Goal: Information Seeking & Learning: Learn about a topic

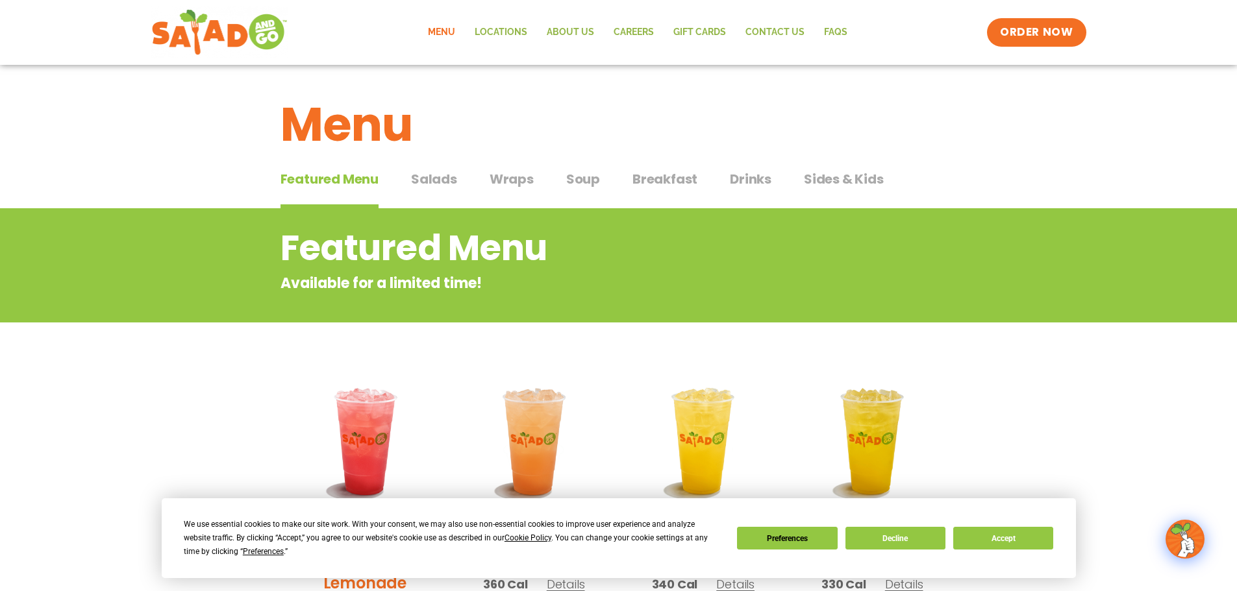
click at [433, 164] on div "Menu" at bounding box center [618, 115] width 1237 height 100
click at [430, 184] on span "Salads" at bounding box center [434, 178] width 46 height 19
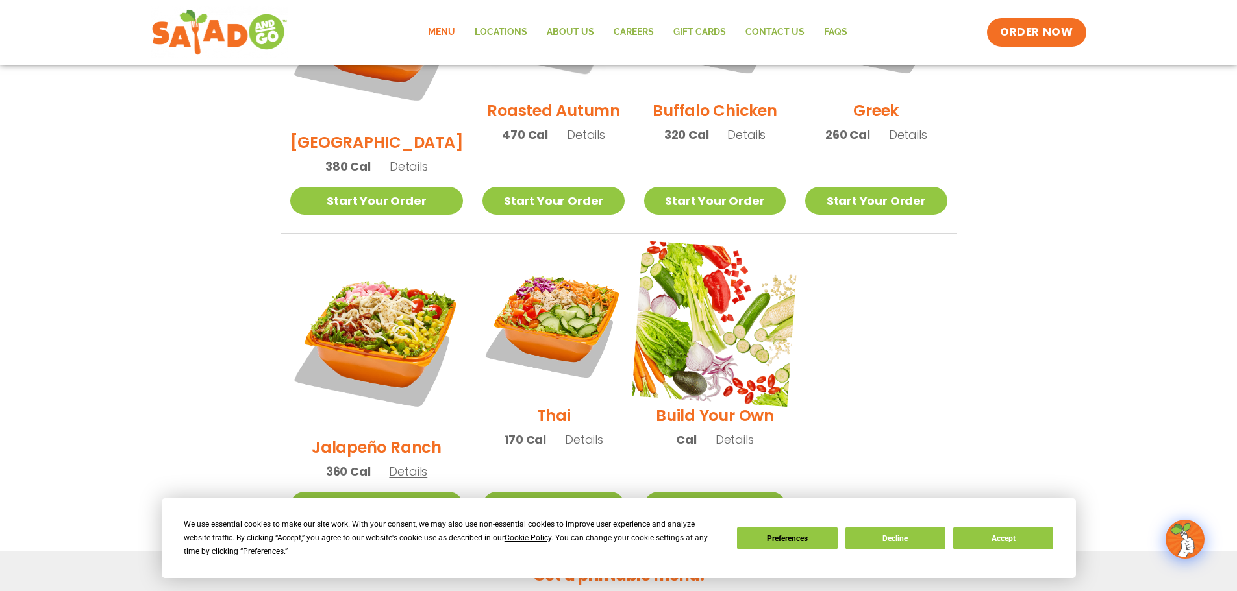
scroll to position [844, 0]
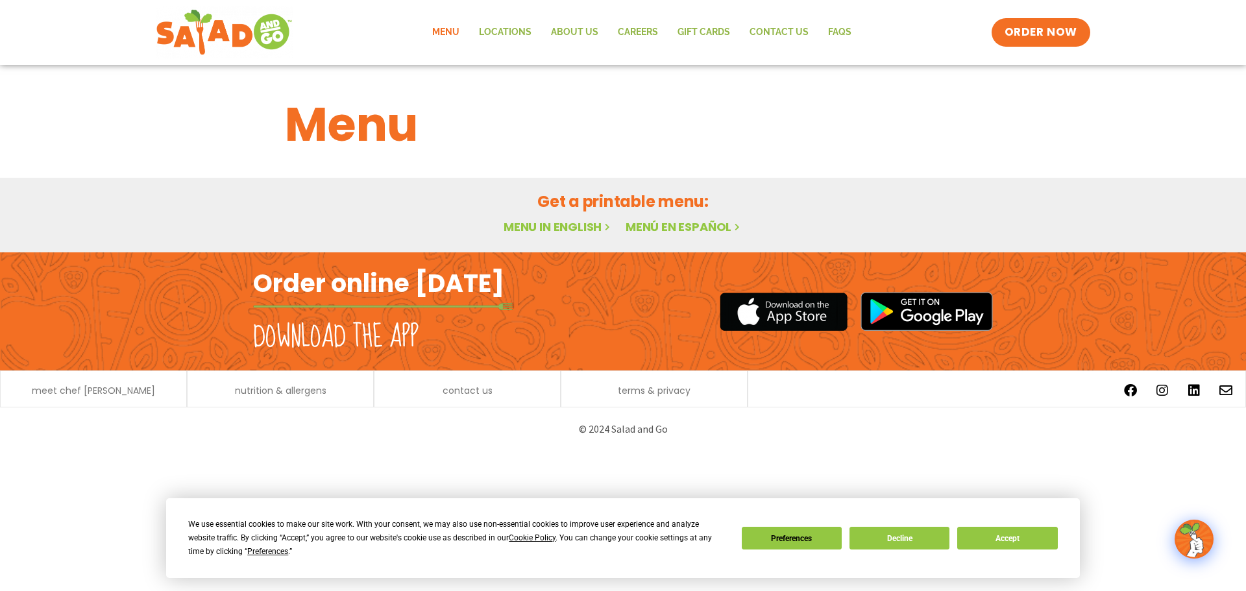
click at [578, 225] on link "Menu in English" at bounding box center [558, 227] width 109 height 16
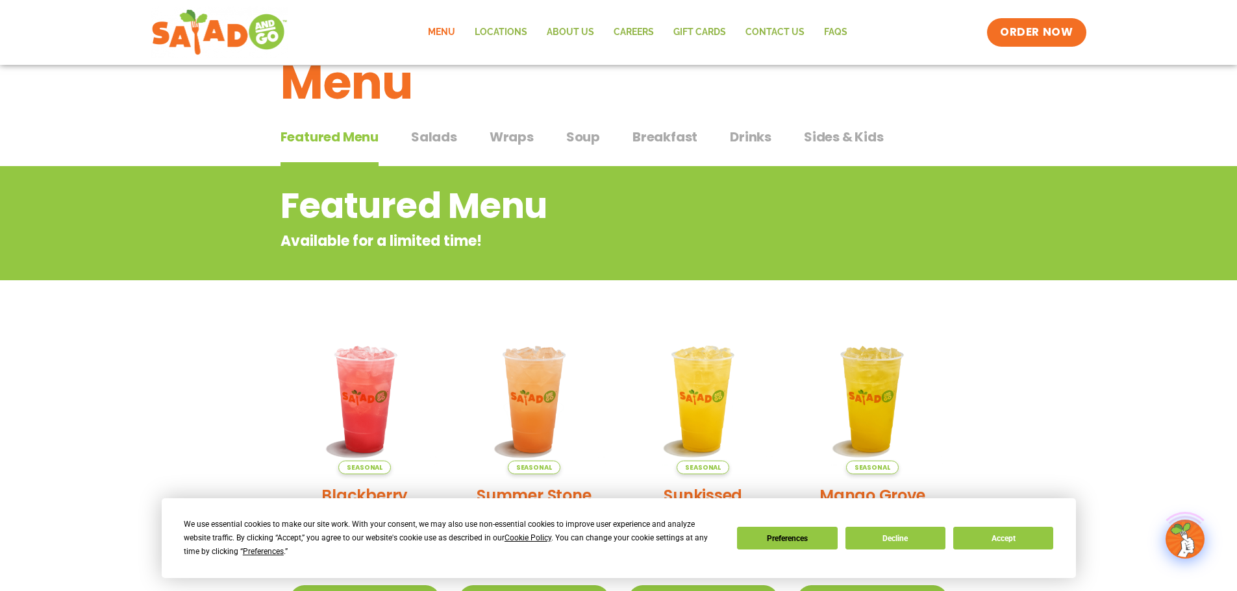
scroll to position [65, 0]
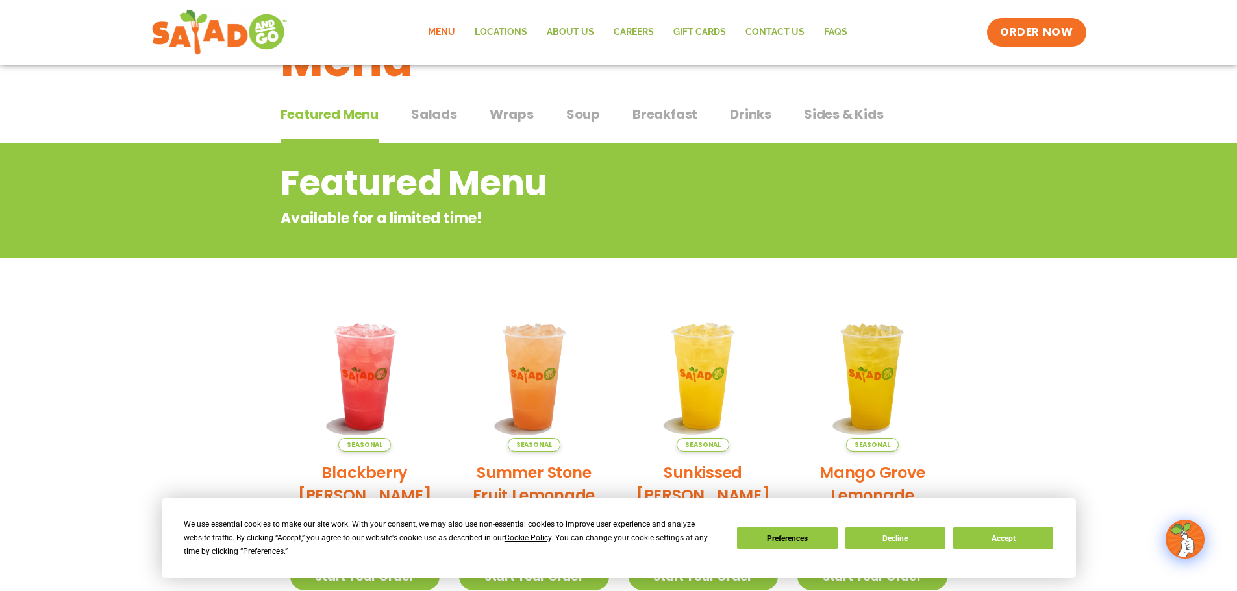
click at [446, 112] on span "Salads" at bounding box center [434, 114] width 46 height 19
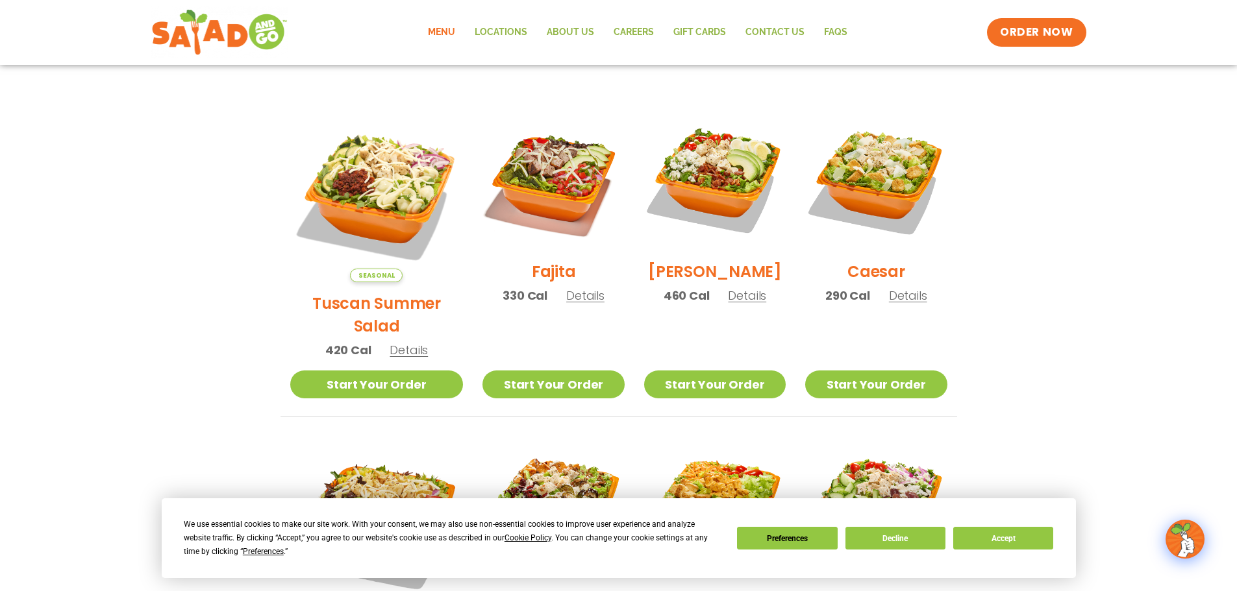
scroll to position [325, 0]
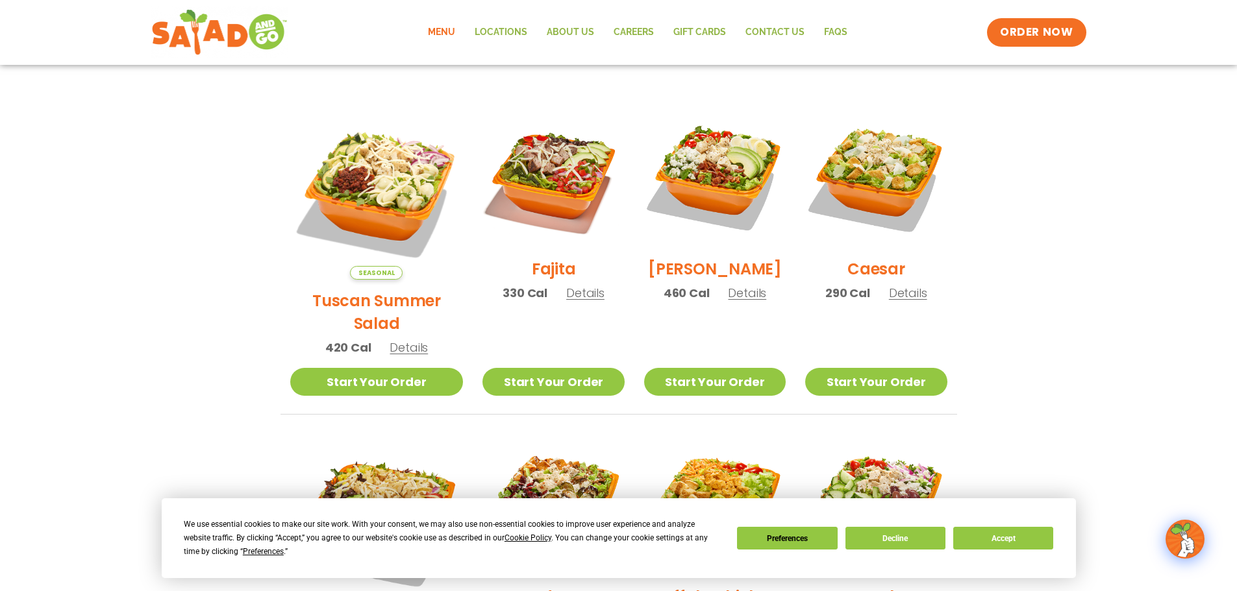
click at [395, 340] on span "Details" at bounding box center [408, 348] width 38 height 16
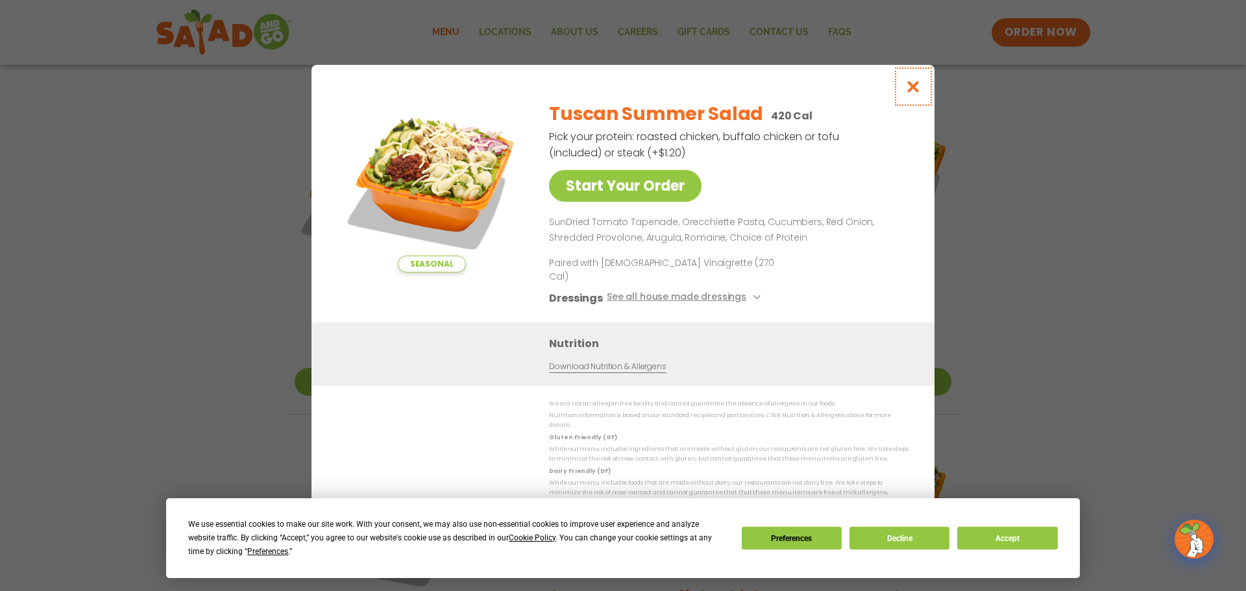
click at [902, 97] on button "Close modal" at bounding box center [914, 86] width 42 height 43
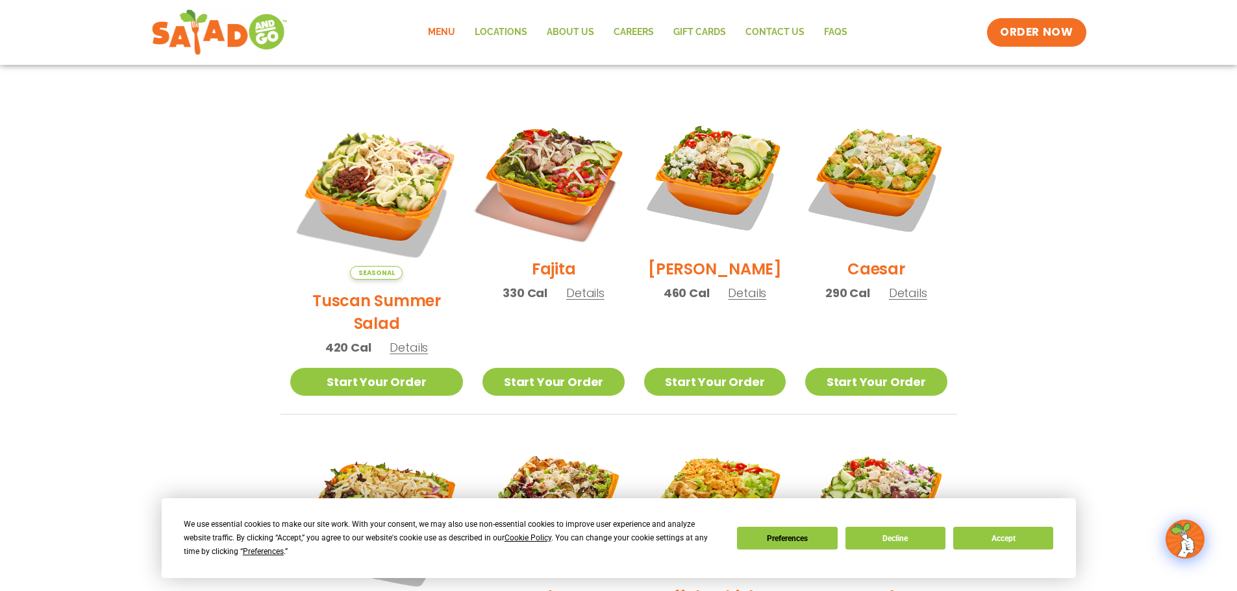
click at [539, 198] on img at bounding box center [553, 177] width 166 height 166
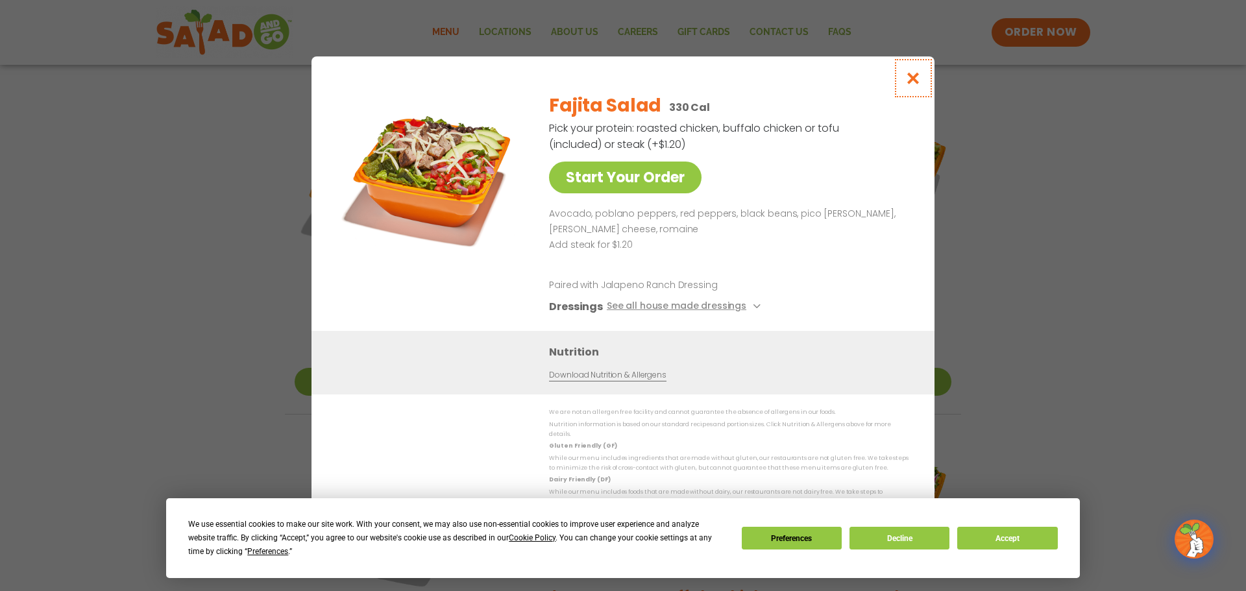
click at [913, 73] on button "Close modal" at bounding box center [914, 77] width 42 height 43
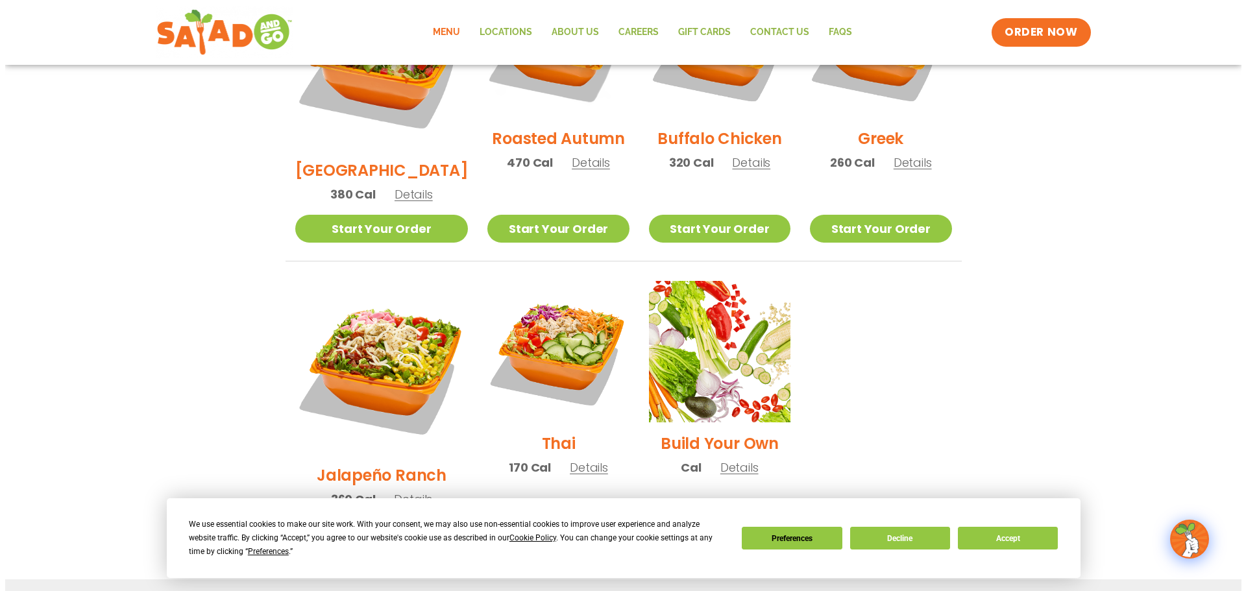
scroll to position [844, 0]
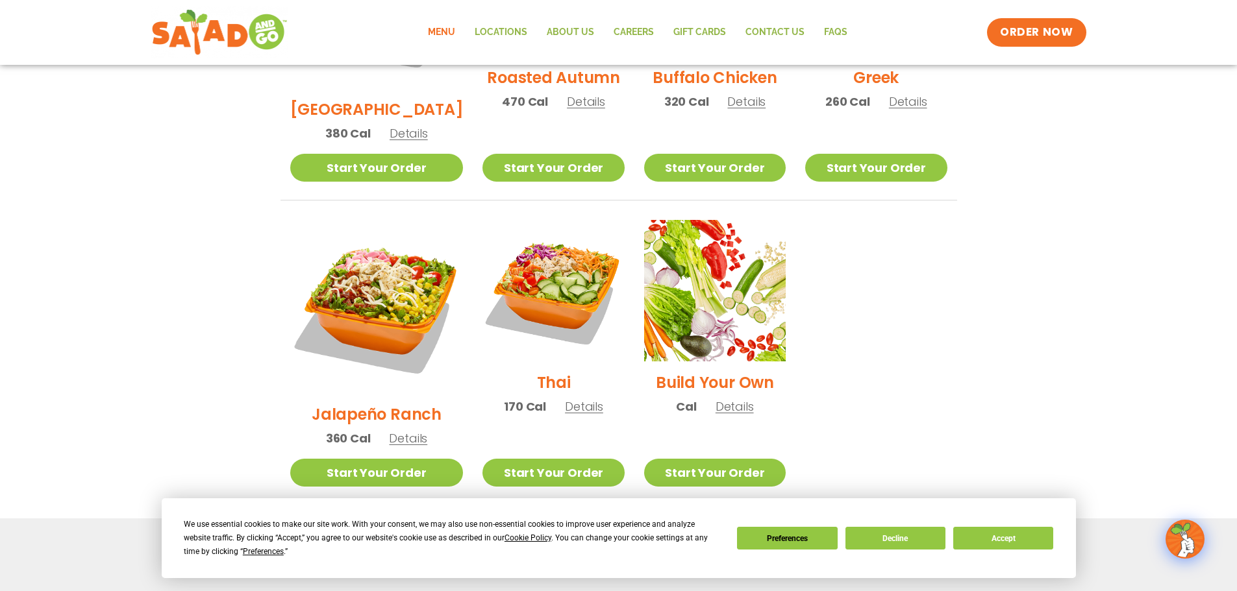
click at [565, 399] on span "Details" at bounding box center [584, 407] width 38 height 16
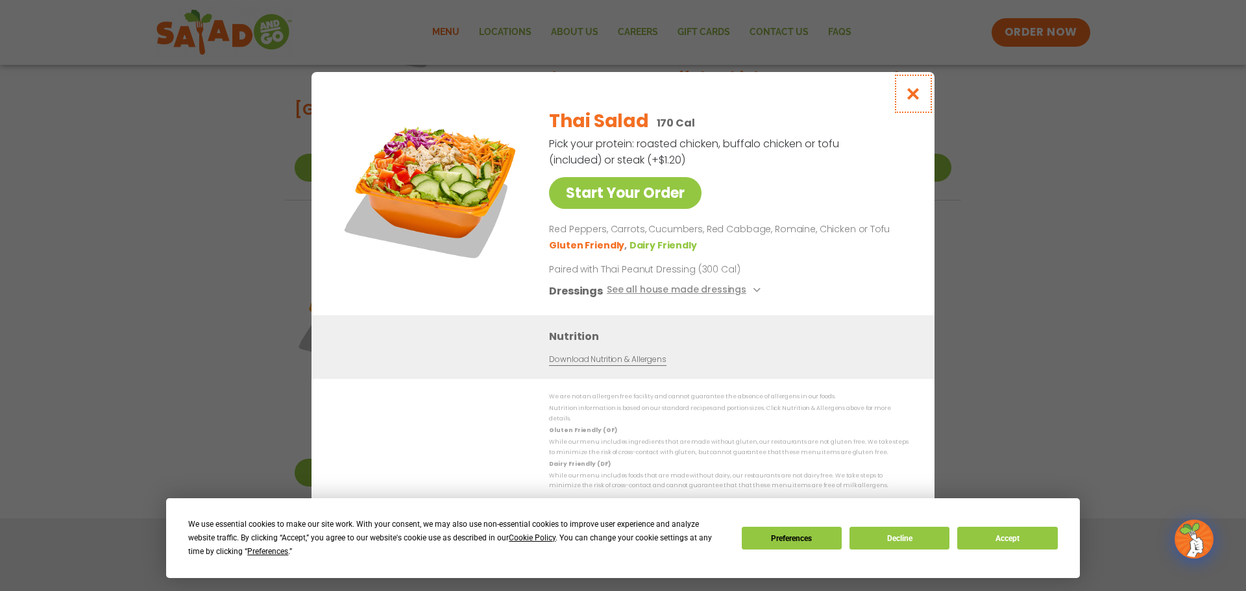
click at [912, 99] on icon "Close modal" at bounding box center [914, 94] width 16 height 14
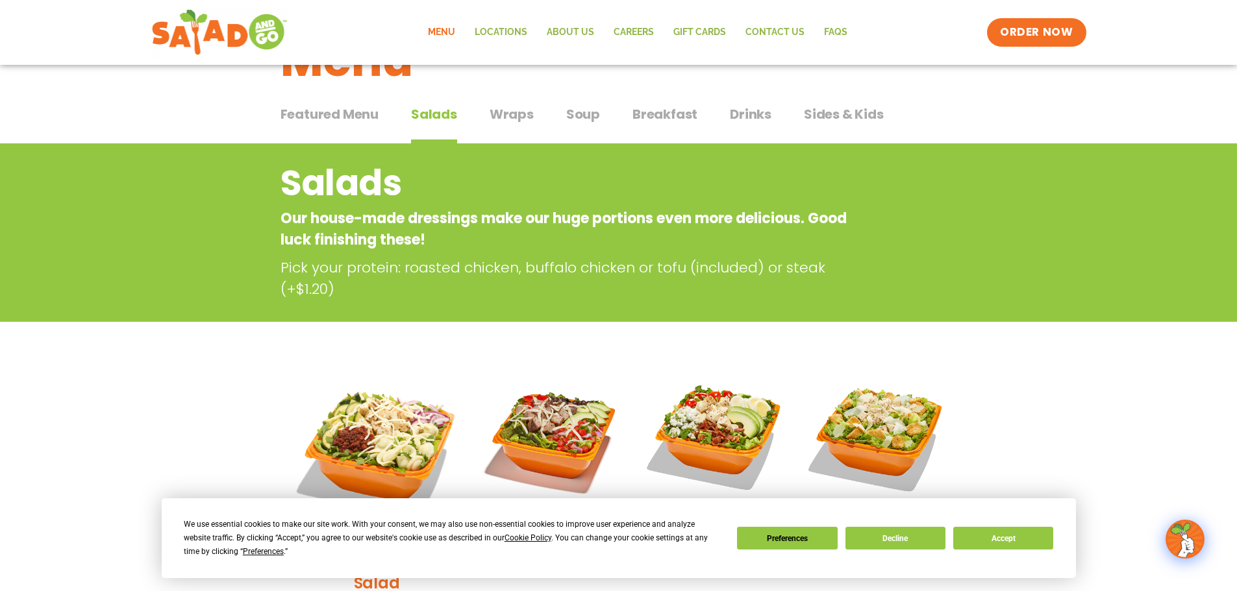
scroll to position [0, 0]
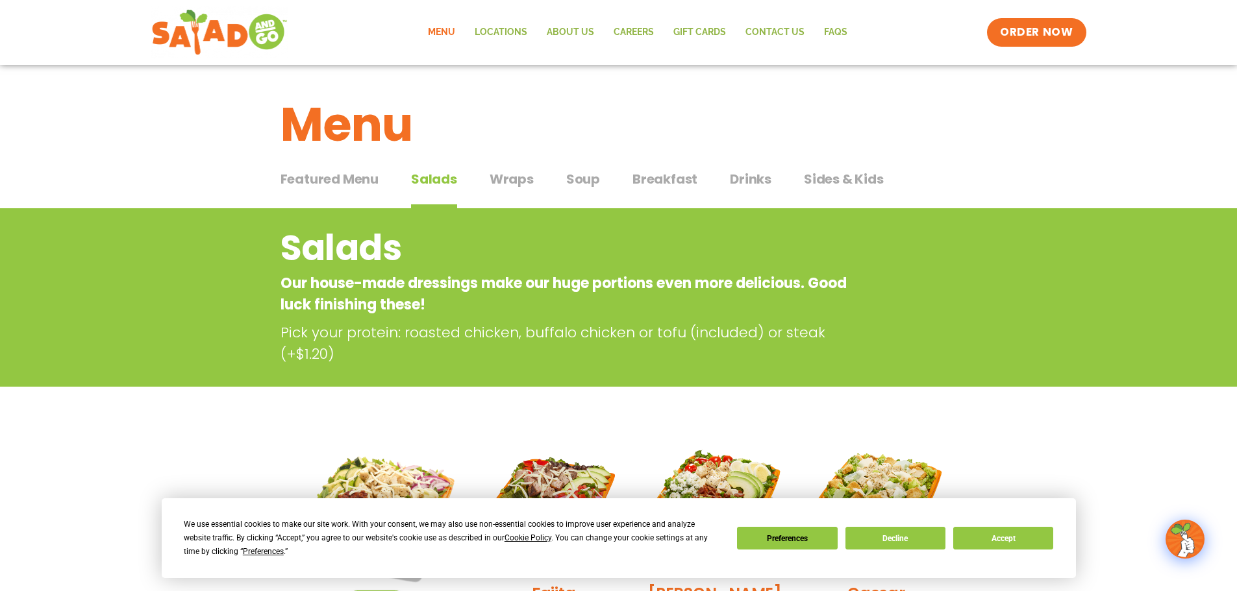
click at [528, 176] on span "Wraps" at bounding box center [511, 178] width 44 height 19
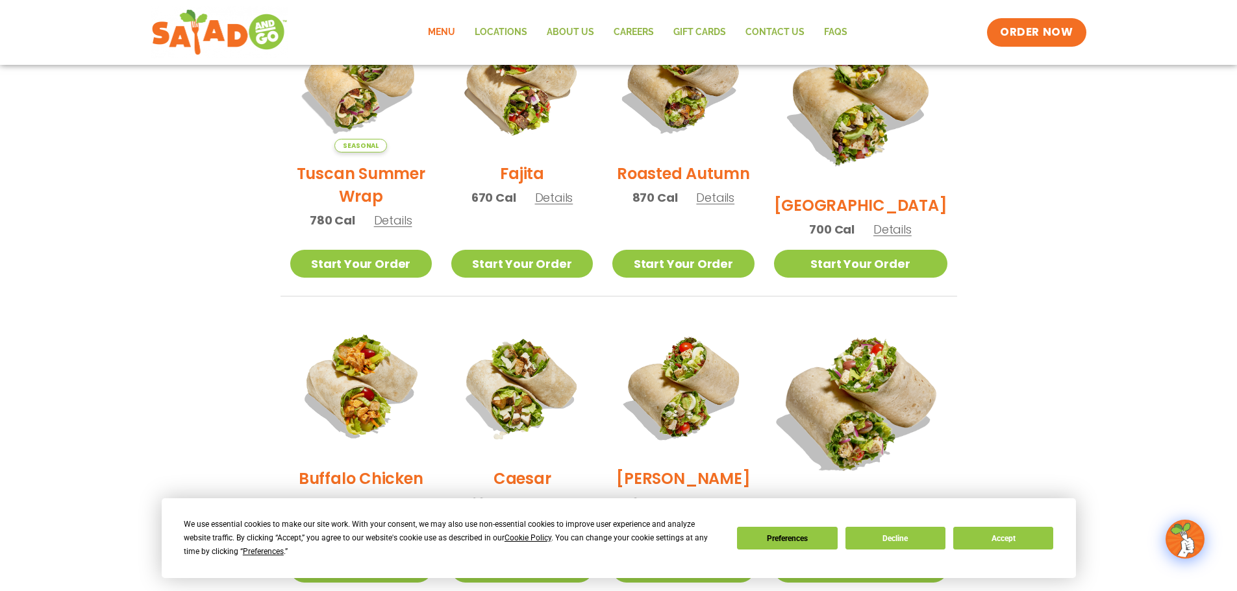
scroll to position [325, 0]
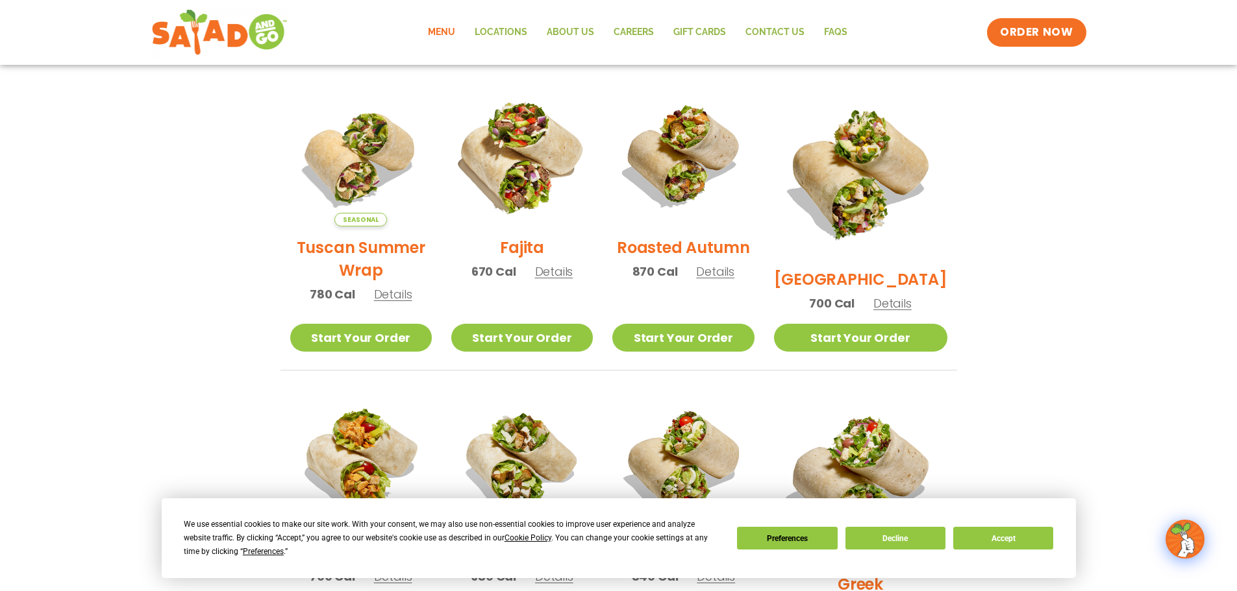
click at [569, 158] on img at bounding box center [522, 156] width 166 height 166
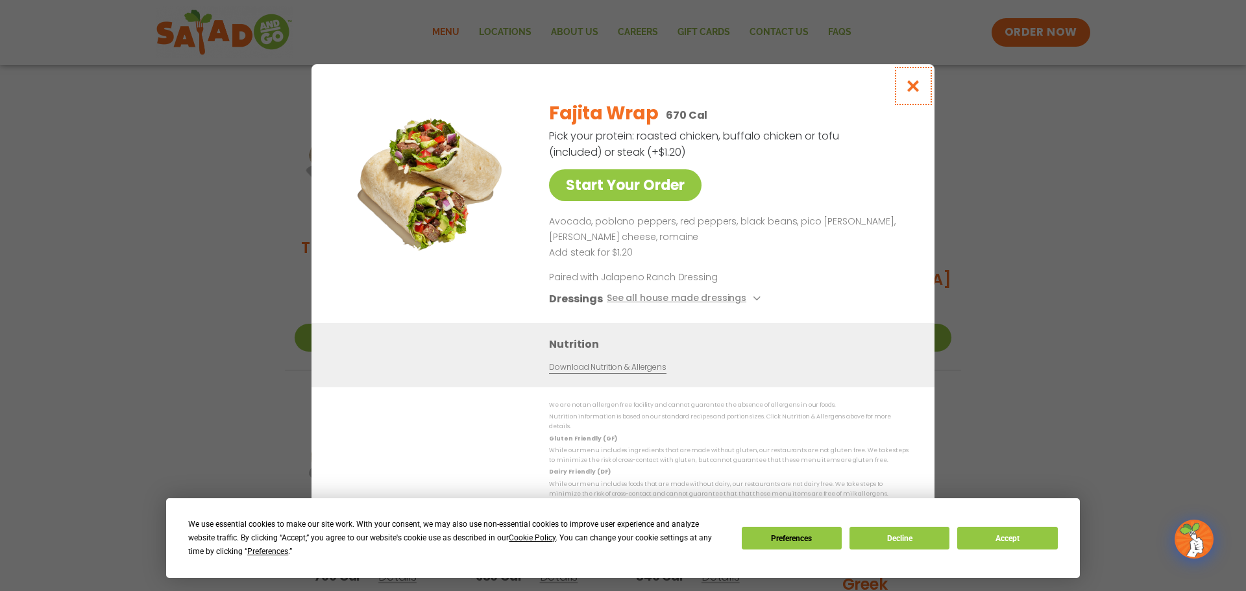
click at [911, 91] on icon "Close modal" at bounding box center [914, 86] width 16 height 14
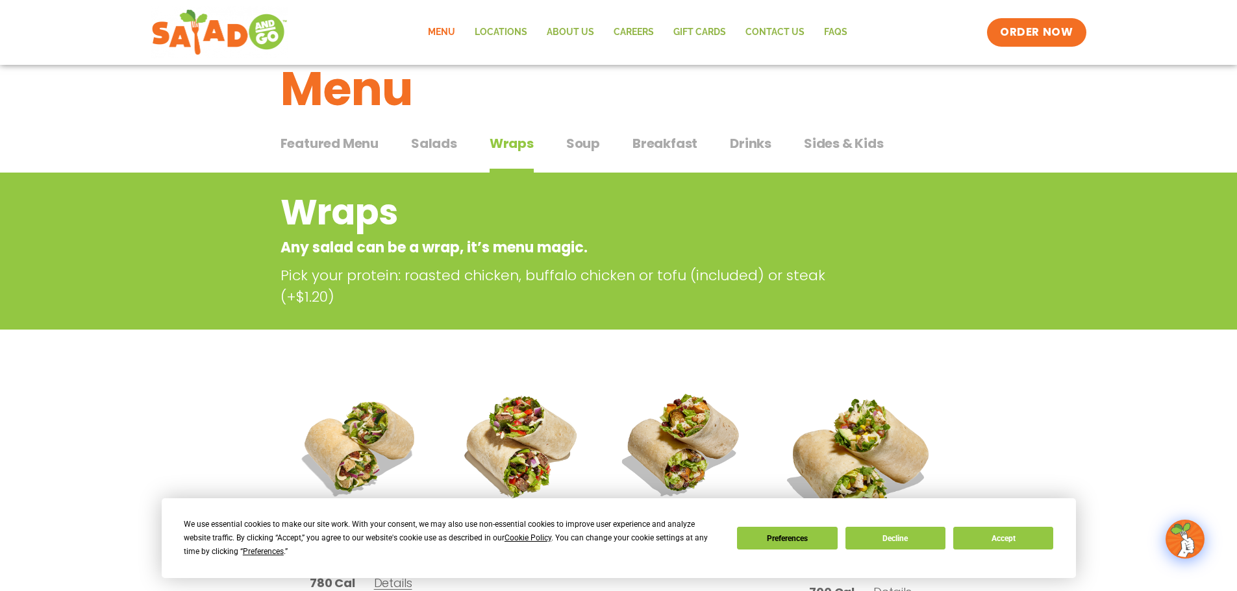
scroll to position [0, 0]
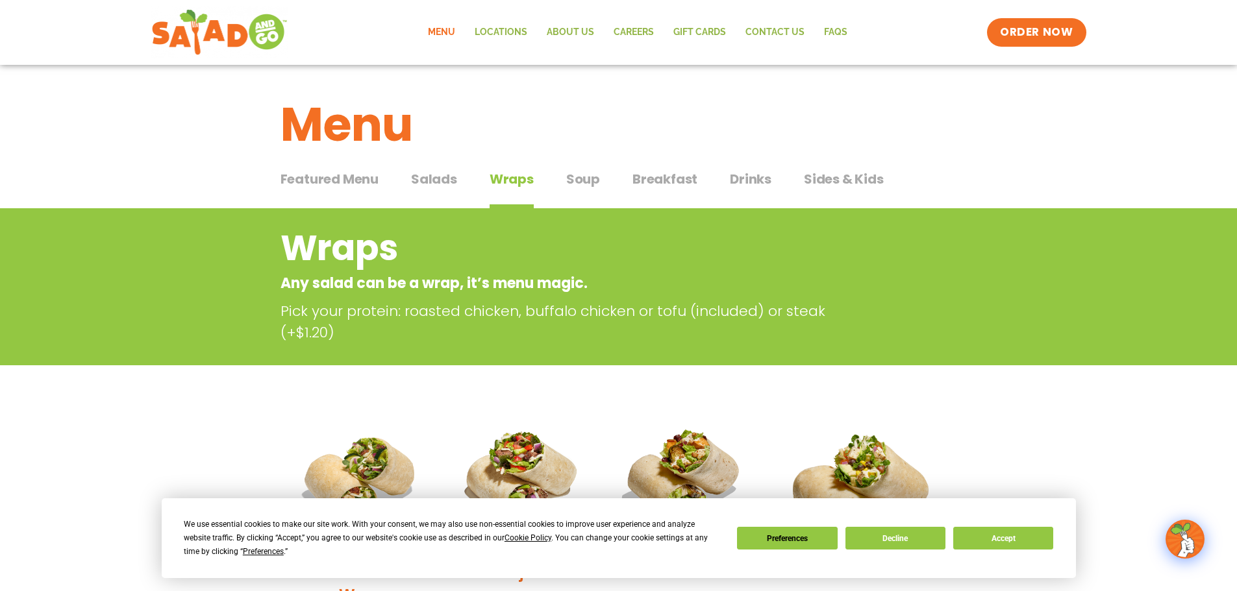
click at [458, 183] on div "Featured Menu Featured Menu Salads Salads Wraps Wraps Soup Soup Breakfast Break…" at bounding box center [618, 187] width 676 height 44
click at [451, 185] on span "Salads" at bounding box center [434, 178] width 46 height 19
